Goal: Find specific page/section: Find specific page/section

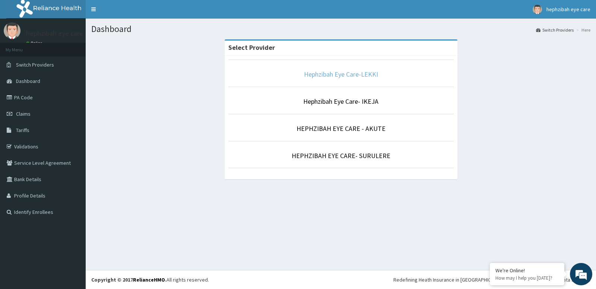
click at [307, 71] on link "Hephzibah Eye Care-LEKKI" at bounding box center [341, 74] width 74 height 9
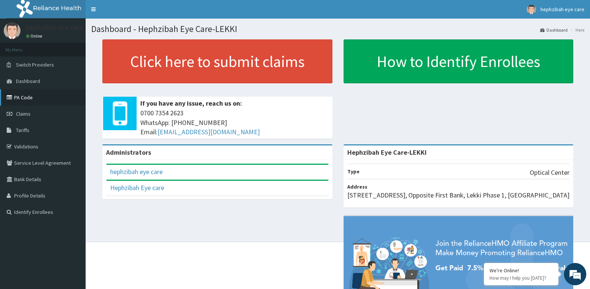
click at [30, 100] on link "PA Code" at bounding box center [43, 97] width 86 height 16
